Goal: Task Accomplishment & Management: Manage account settings

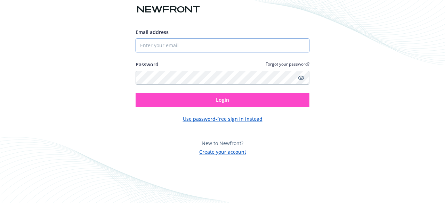
type input "[EMAIL_ADDRESS][DOMAIN_NAME]"
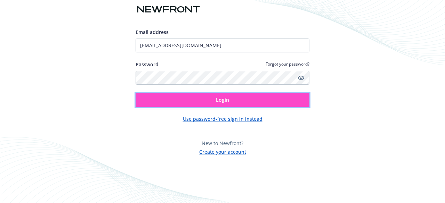
click at [199, 101] on button "Login" at bounding box center [223, 100] width 174 height 14
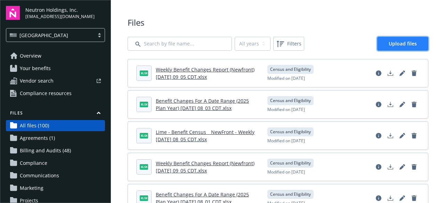
click at [409, 44] on span "Upload files" at bounding box center [402, 43] width 28 height 7
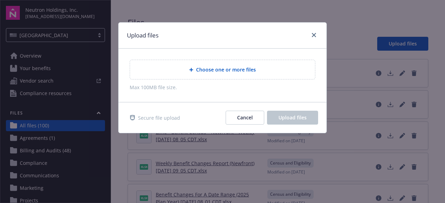
click at [245, 68] on span "Choose one or more files" at bounding box center [226, 69] width 60 height 7
click at [226, 67] on span "Choose one or more files" at bounding box center [226, 69] width 60 height 7
click at [312, 36] on icon "close" at bounding box center [314, 35] width 4 height 4
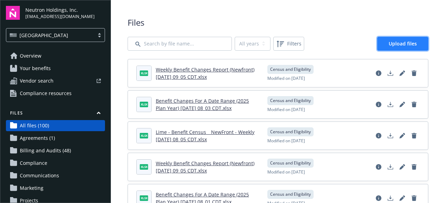
click at [398, 44] on span "Upload files" at bounding box center [402, 43] width 28 height 7
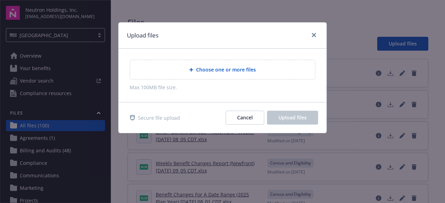
click at [238, 67] on span "Choose one or more files" at bounding box center [226, 69] width 60 height 7
click at [233, 71] on span "Choose one or more files" at bounding box center [226, 69] width 60 height 7
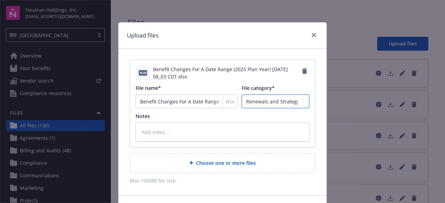
click at [259, 103] on select "Agreements Billing and Audits Census and Eligibility Communications Compliance …" at bounding box center [276, 102] width 68 height 14
select select "Census"
click at [242, 95] on select "Agreements Billing and Audits Census and Eligibility Communications Compliance …" at bounding box center [276, 102] width 68 height 14
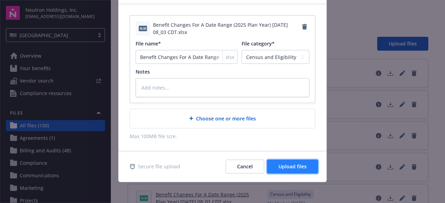
click at [278, 163] on span "Upload files" at bounding box center [292, 166] width 28 height 7
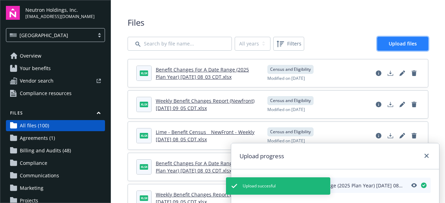
click at [390, 43] on span "Upload files" at bounding box center [402, 43] width 28 height 7
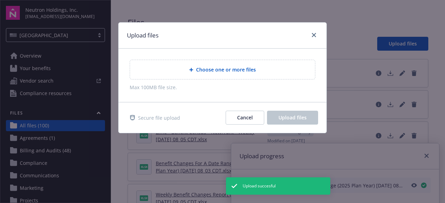
click at [233, 69] on span "Choose one or more files" at bounding box center [226, 69] width 60 height 7
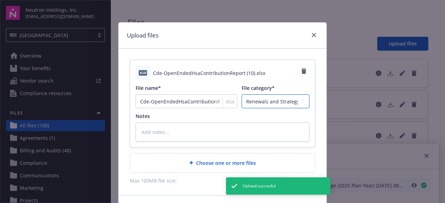
click at [266, 96] on select "Agreements Billing and Audits Census and Eligibility Communications Compliance …" at bounding box center [276, 102] width 68 height 14
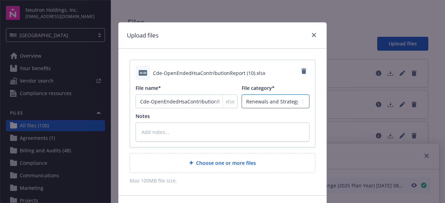
type textarea "x"
select select "Census"
click at [242, 95] on select "Agreements Billing and Audits Census and Eligibility Communications Compliance …" at bounding box center [276, 102] width 68 height 14
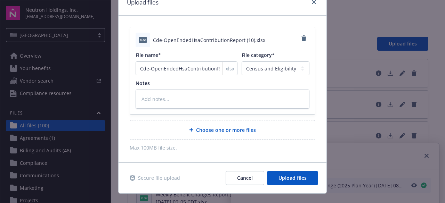
scroll to position [44, 0]
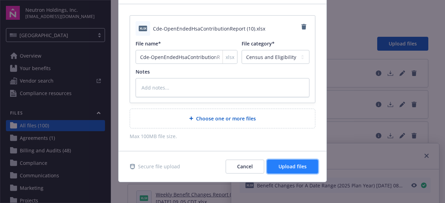
click at [292, 166] on span "Upload files" at bounding box center [292, 166] width 28 height 7
type textarea "x"
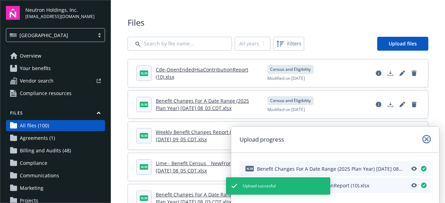
click at [427, 138] on icon "close" at bounding box center [426, 139] width 4 height 4
